Goal: Task Accomplishment & Management: Manage account settings

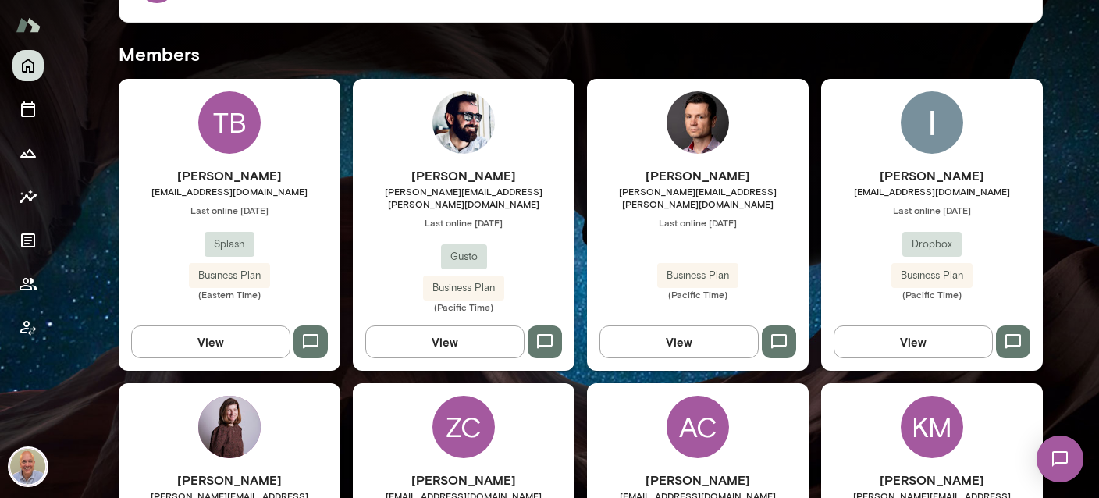
scroll to position [556, 0]
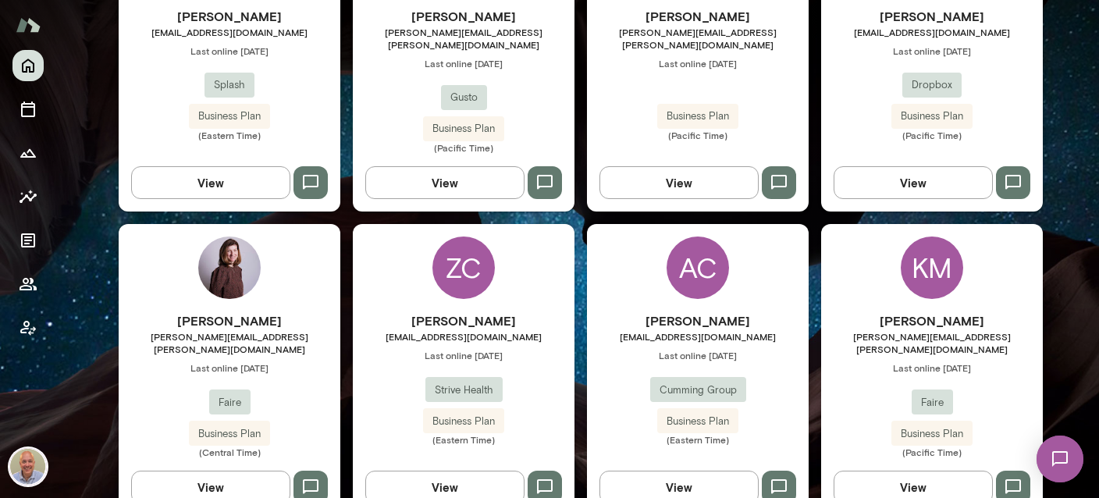
click at [516, 331] on div "[PERSON_NAME] [EMAIL_ADDRESS][DOMAIN_NAME] Last online [DATE] Strive Health Bus…" at bounding box center [464, 378] width 222 height 134
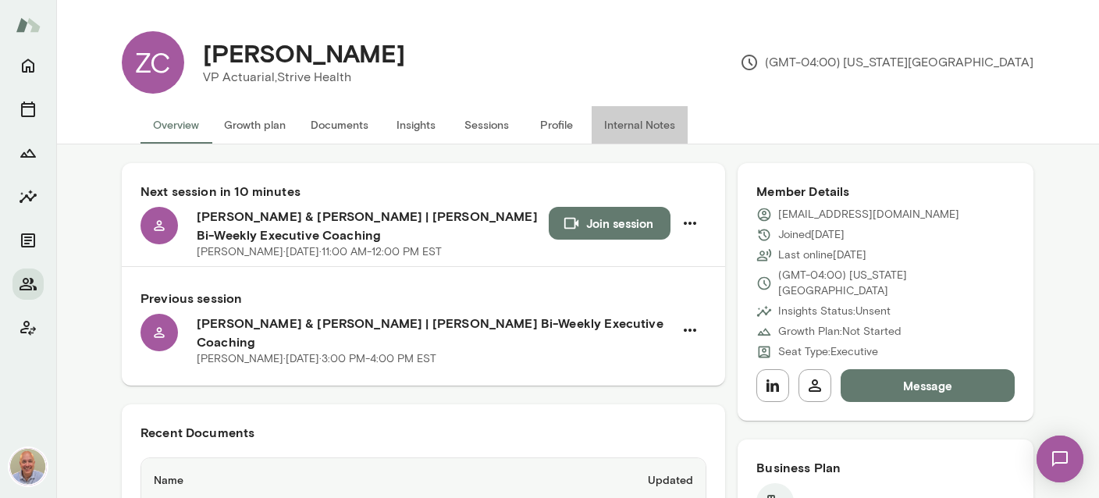
click at [635, 130] on button "Internal Notes" at bounding box center [640, 124] width 96 height 37
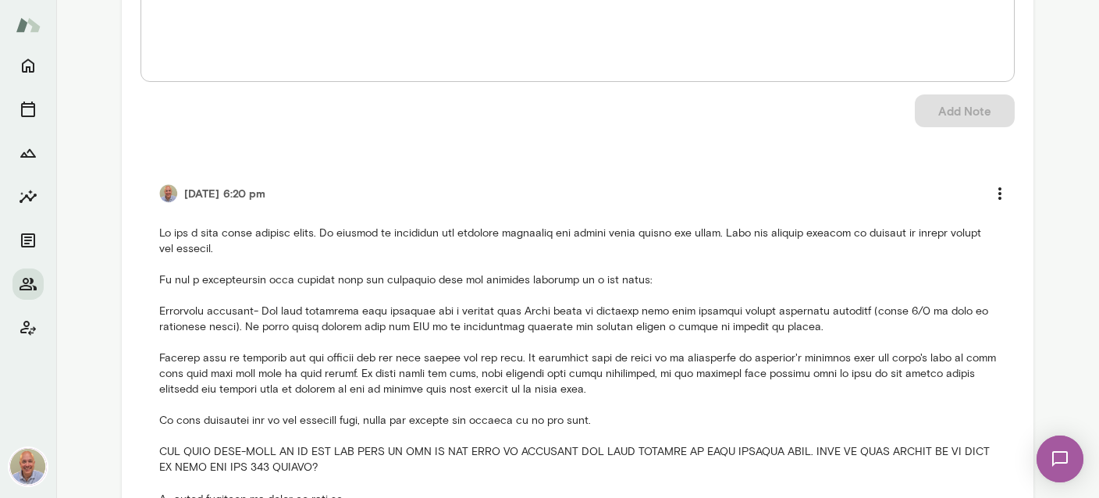
scroll to position [278, 0]
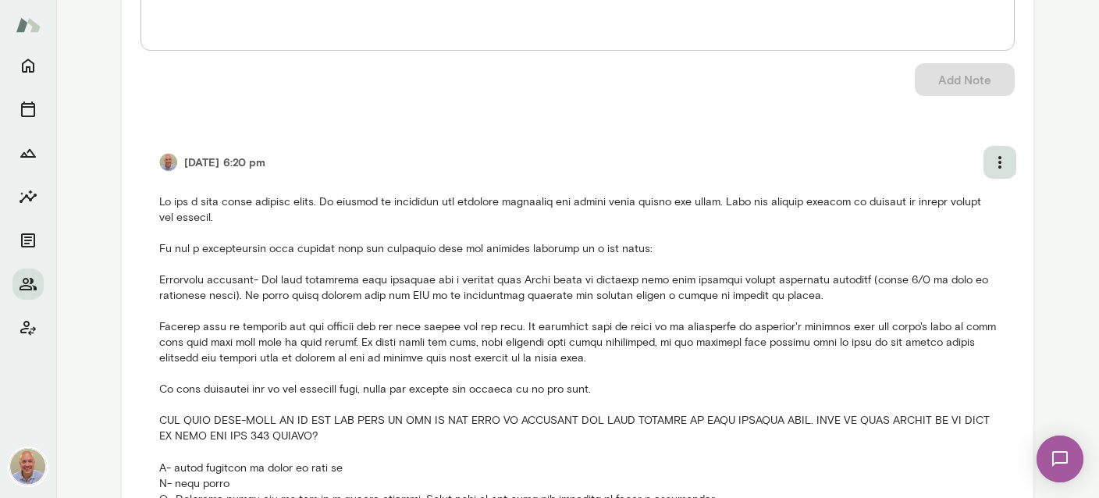
click at [995, 159] on icon "more" at bounding box center [1000, 162] width 19 height 19
click at [952, 221] on li "Edit note" at bounding box center [959, 226] width 117 height 28
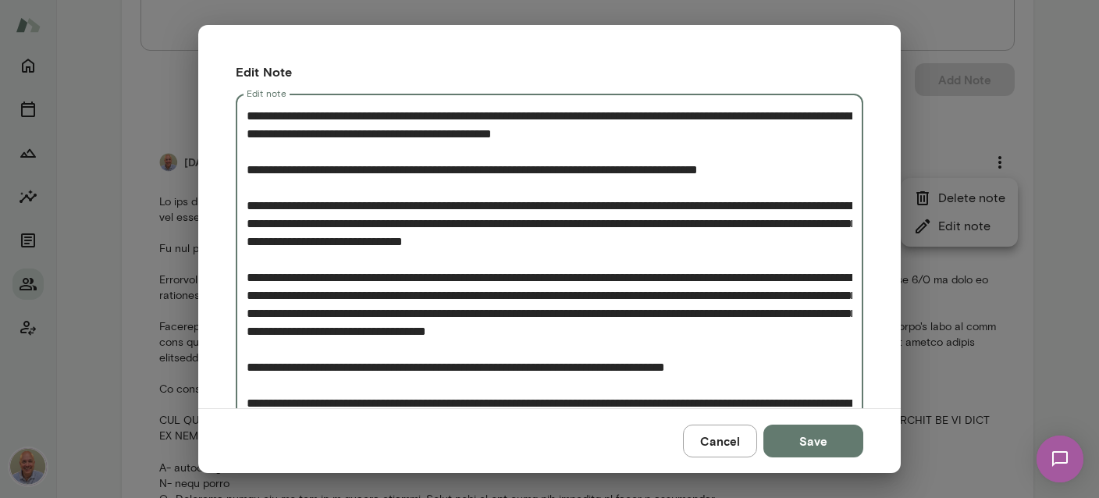
click at [668, 201] on textarea "Edit note" at bounding box center [550, 322] width 606 height 431
type textarea "**********"
click at [819, 440] on button "Save" at bounding box center [813, 441] width 100 height 33
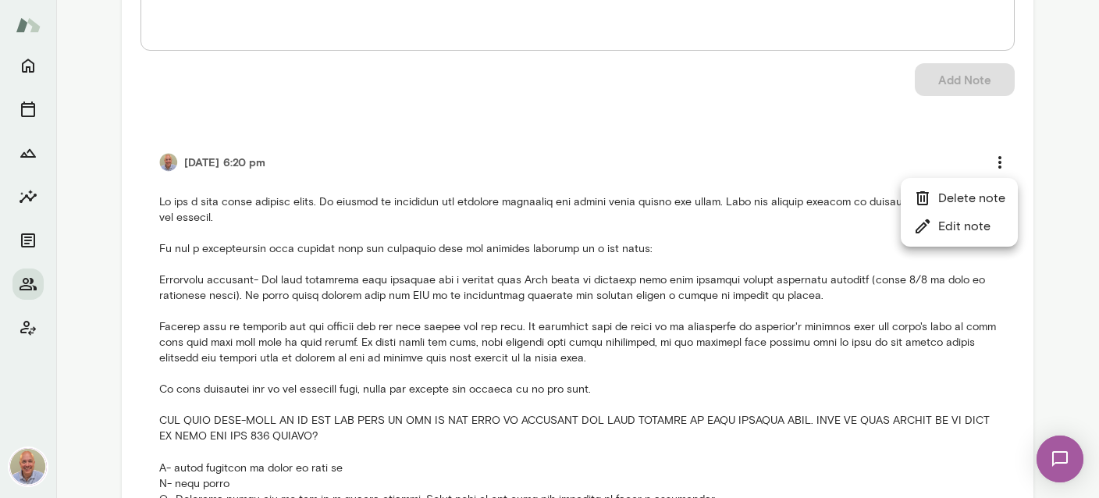
click at [294, 430] on div at bounding box center [549, 249] width 1099 height 498
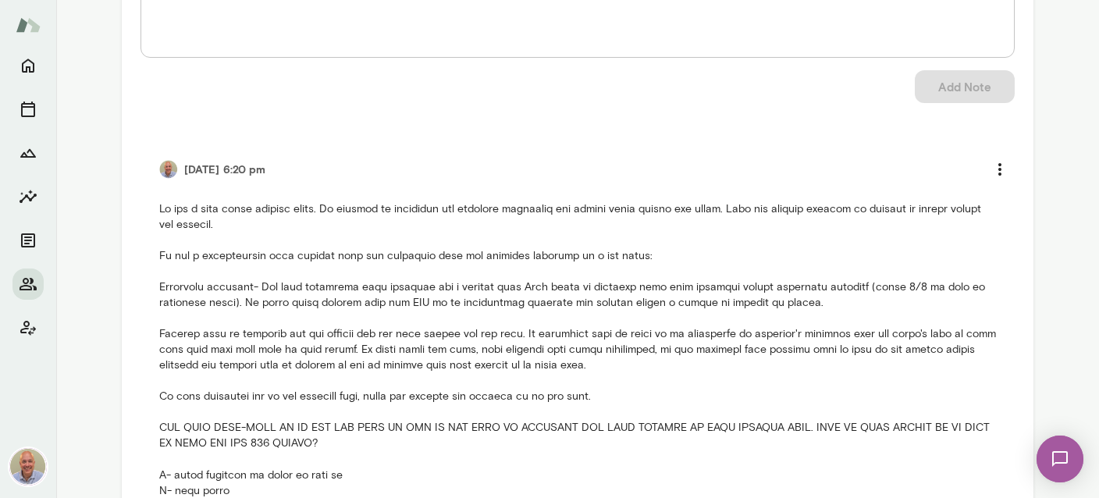
scroll to position [0, 0]
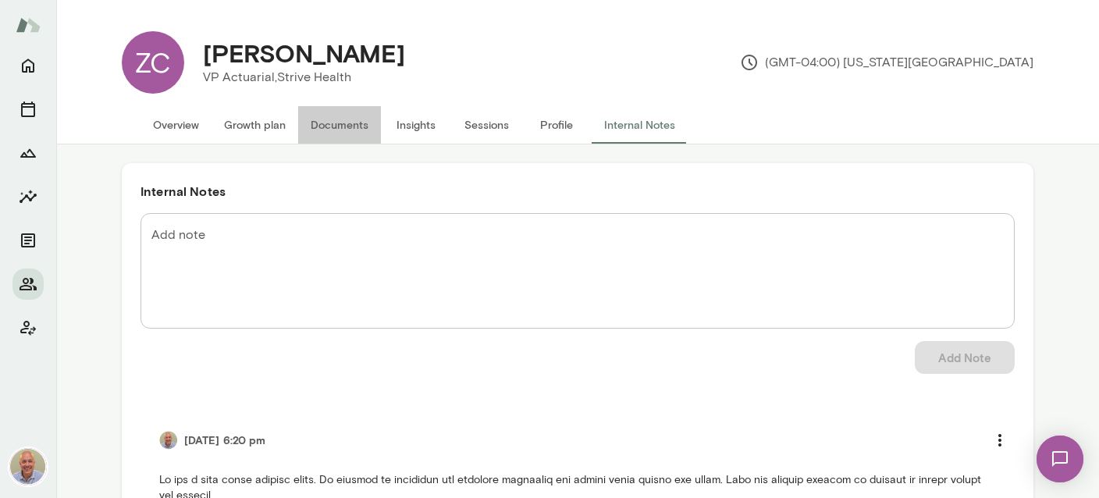
click at [342, 135] on button "Documents" at bounding box center [339, 124] width 83 height 37
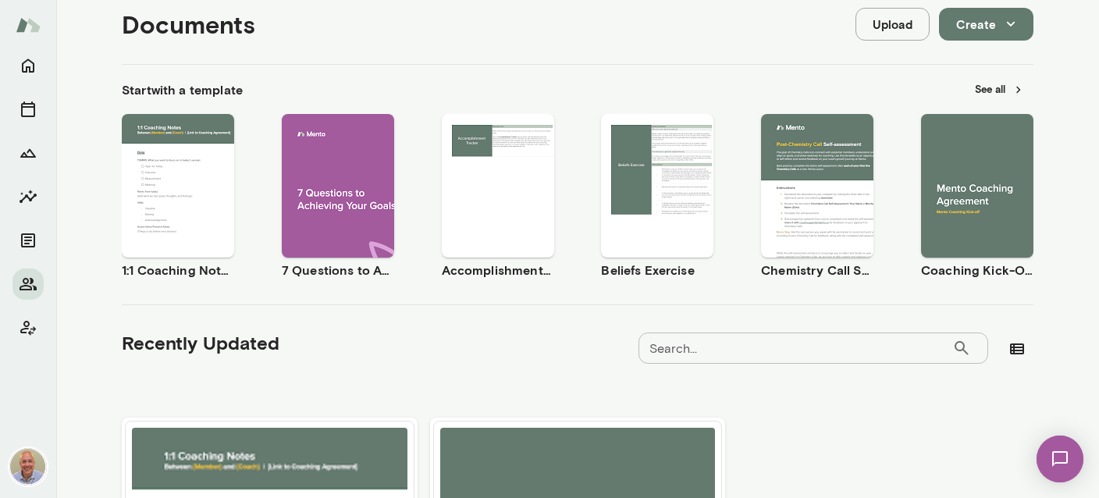
scroll to position [392, 0]
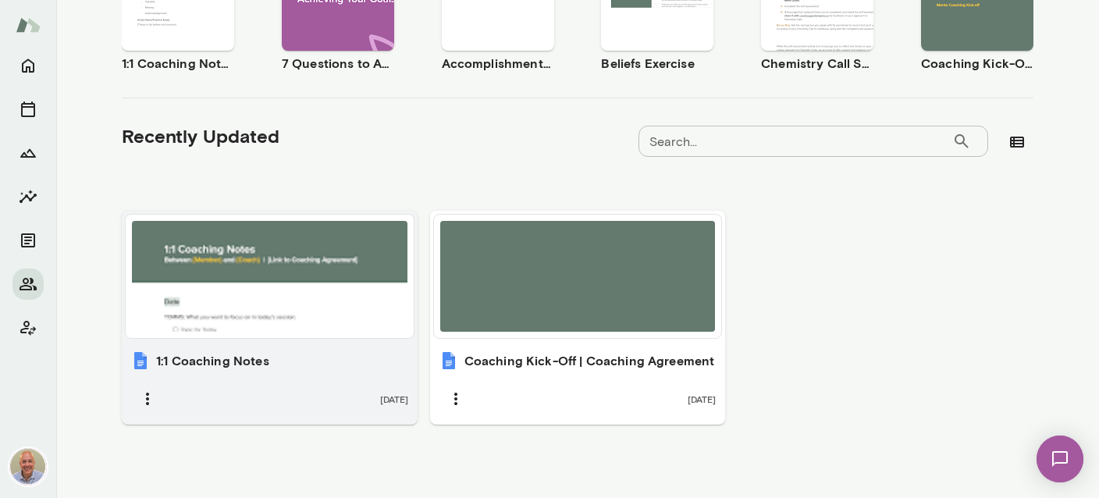
click at [293, 311] on div at bounding box center [270, 276] width 276 height 111
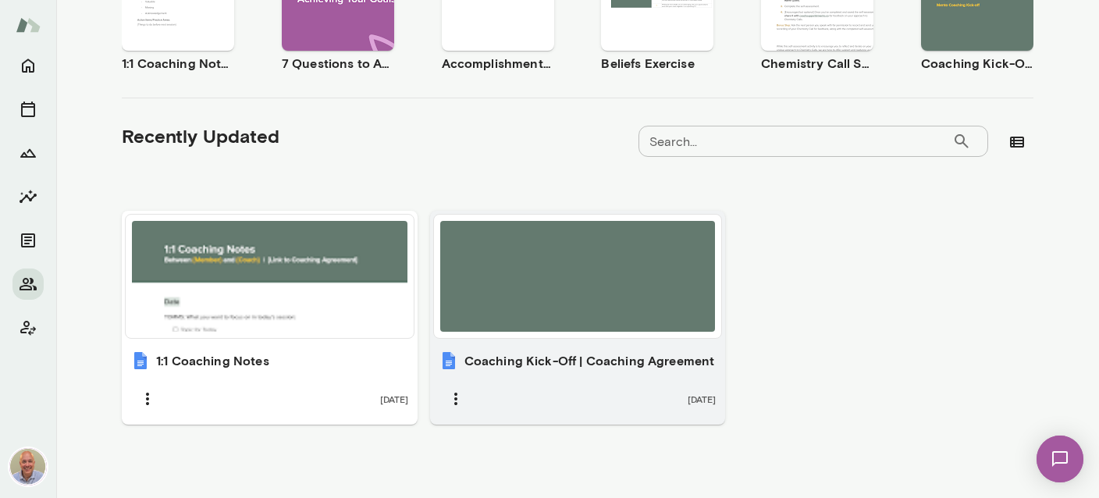
click at [582, 269] on div at bounding box center [578, 276] width 276 height 111
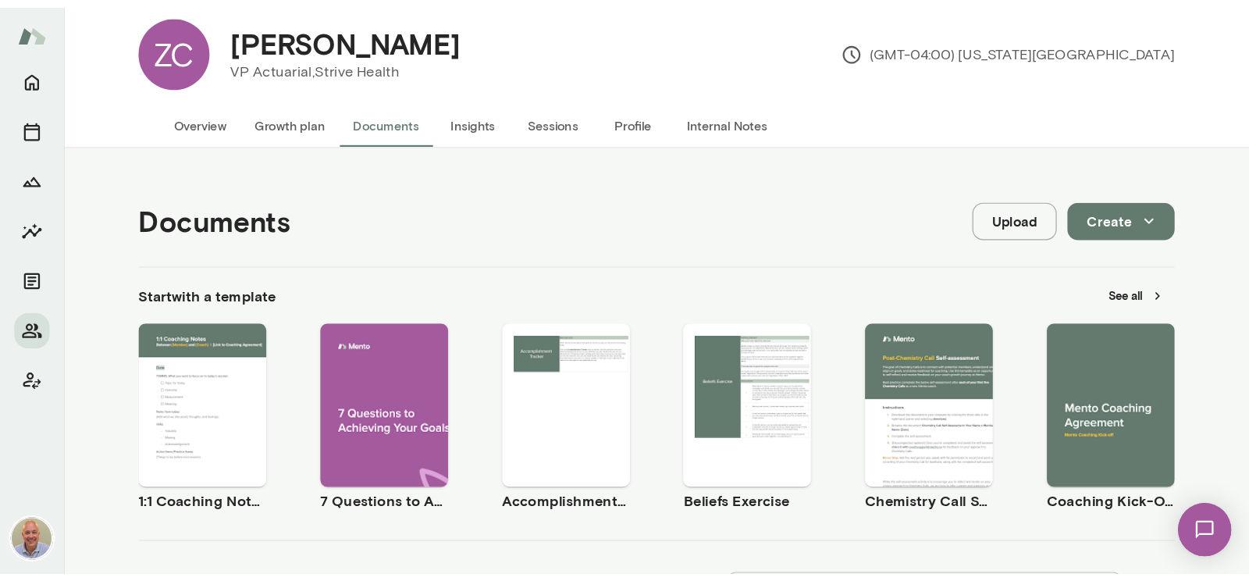
scroll to position [0, 0]
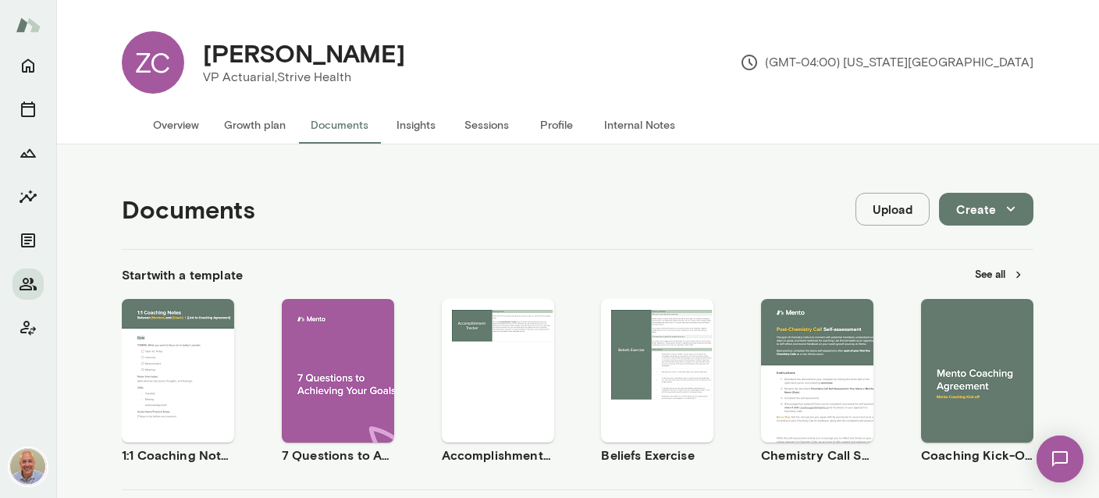
click at [638, 130] on button "Internal Notes" at bounding box center [640, 124] width 96 height 37
